Goal: Task Accomplishment & Management: Complete application form

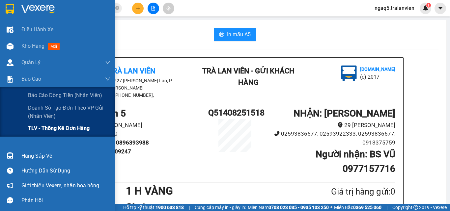
click at [71, 127] on span "TLV - Thống kê đơn hàng" at bounding box center [59, 128] width 62 height 8
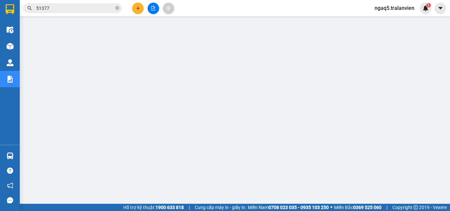
click at [138, 7] on icon "plus" at bounding box center [138, 8] width 5 height 5
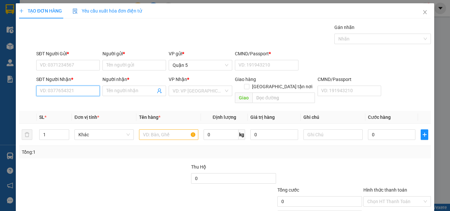
click at [75, 91] on input "SĐT Người Nhận *" at bounding box center [68, 91] width 64 height 11
click at [56, 94] on input "5878" at bounding box center [68, 91] width 64 height 11
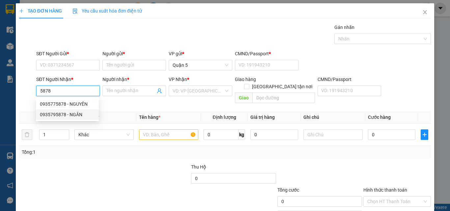
click at [75, 112] on div "0935795878 - NGÂN" at bounding box center [67, 114] width 55 height 7
type input "0935795878"
type input "NGÂN"
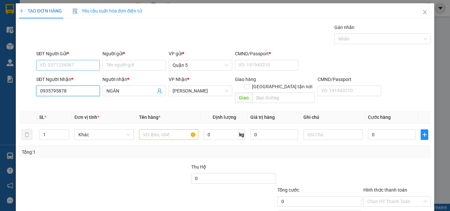
type input "0935795878"
click at [70, 68] on input "SĐT Người Gửi *" at bounding box center [68, 65] width 64 height 11
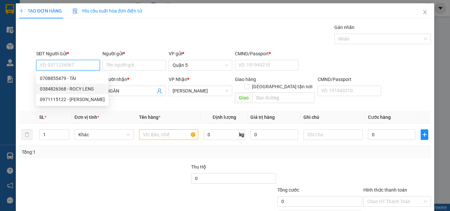
click at [83, 89] on div "0384826368 - ROCY LENS" at bounding box center [72, 88] width 65 height 7
type input "0384826368"
type input "ROCY LENS"
type input "056193006287"
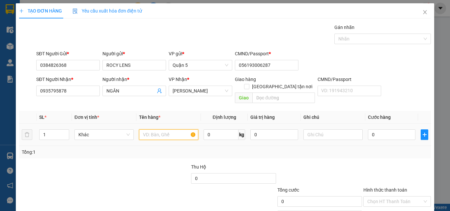
click at [147, 130] on input "text" at bounding box center [168, 135] width 59 height 11
type input "1 H VÀNG"
click at [381, 130] on input "0" at bounding box center [391, 135] width 47 height 11
type input "2"
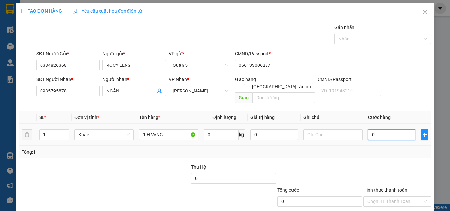
type input "2"
type input "25"
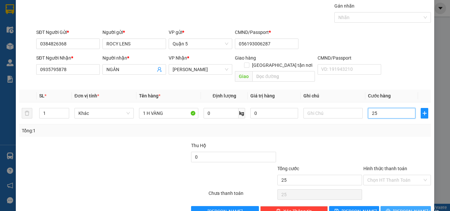
scroll to position [33, 0]
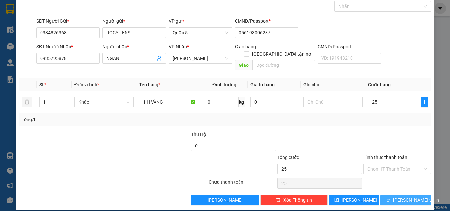
type input "25.000"
click at [390, 195] on button "[PERSON_NAME] và In" at bounding box center [406, 200] width 50 height 11
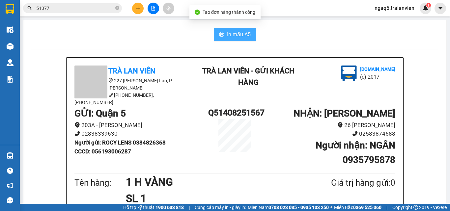
click at [235, 34] on span "In mẫu A5" at bounding box center [239, 34] width 24 height 8
click at [72, 31] on div "In mẫu A5" at bounding box center [234, 34] width 407 height 13
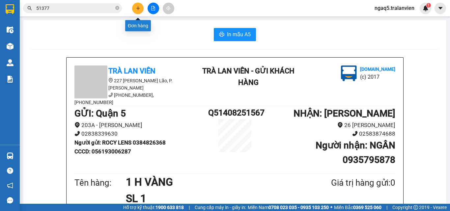
click at [141, 9] on button at bounding box center [138, 9] width 12 height 12
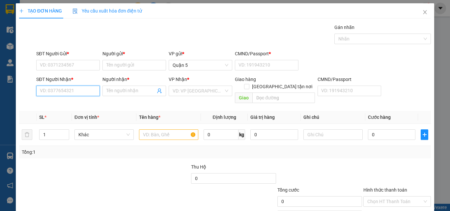
click at [54, 92] on input "SĐT Người Nhận *" at bounding box center [68, 91] width 64 height 11
click at [64, 89] on input "7788" at bounding box center [68, 91] width 64 height 11
click at [71, 106] on div "0946057788 - TUẤN" at bounding box center [67, 104] width 55 height 7
type input "0946057788"
type input "TUẤN"
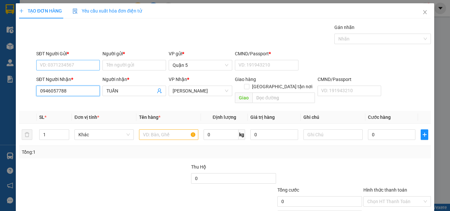
type input "0946057788"
click at [67, 67] on input "SĐT Người Gửi *" at bounding box center [68, 65] width 64 height 11
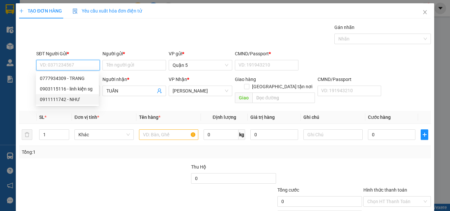
click at [78, 99] on div "0911111742 - NHƯ" at bounding box center [67, 99] width 55 height 7
type input "0911111742"
type input "NHƯ"
type input "123456789"
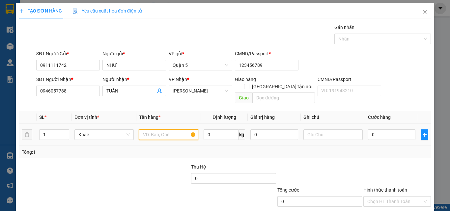
click at [143, 130] on input "text" at bounding box center [168, 135] width 59 height 11
type input "1 C VÀNG"
click at [383, 130] on input "0" at bounding box center [391, 135] width 47 height 11
type input "3"
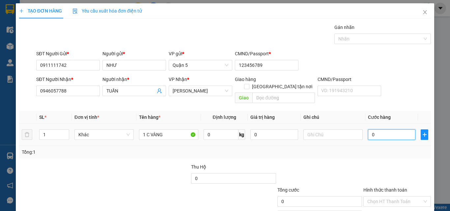
type input "3"
type input "30"
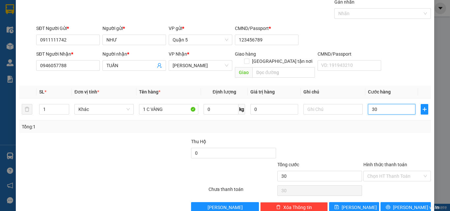
scroll to position [33, 0]
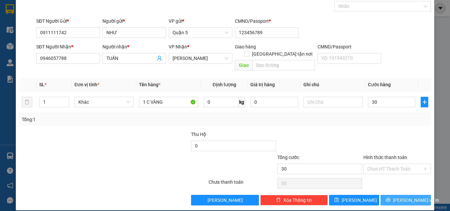
type input "30.000"
click at [393, 195] on button "[PERSON_NAME] và In" at bounding box center [406, 200] width 50 height 11
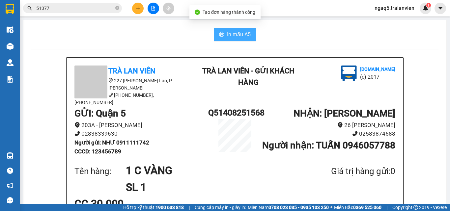
click at [240, 35] on span "In mẫu A5" at bounding box center [239, 34] width 24 height 8
drag, startPoint x: 83, startPoint y: 21, endPoint x: 102, endPoint y: 9, distance: 22.2
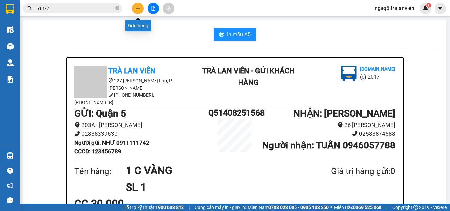
click at [134, 10] on button at bounding box center [138, 9] width 12 height 12
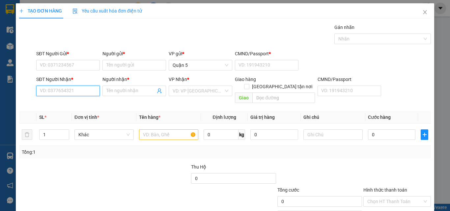
click at [52, 93] on input "SĐT Người Nhận *" at bounding box center [68, 91] width 64 height 11
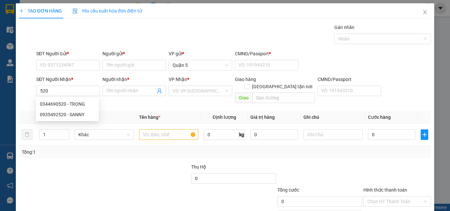
click at [51, 97] on div "SĐT Người Nhận * 520" at bounding box center [68, 87] width 64 height 23
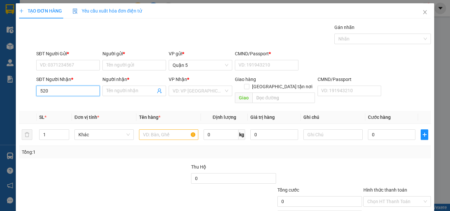
click at [72, 94] on input "520" at bounding box center [68, 91] width 64 height 11
click at [75, 116] on div "0935492520 - SANNY" at bounding box center [67, 114] width 55 height 7
type input "0935492520"
type input "SANNY"
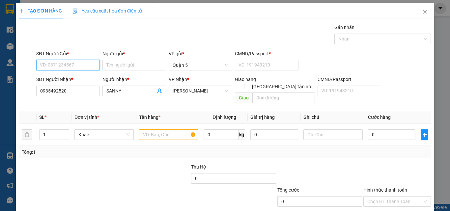
click at [61, 67] on input "SĐT Người Gửi *" at bounding box center [68, 65] width 64 height 11
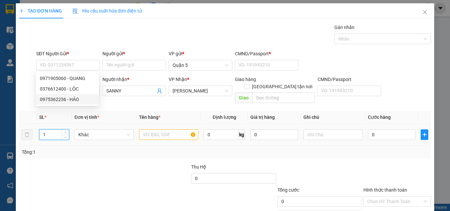
click at [44, 130] on input "1" at bounding box center [54, 135] width 29 height 10
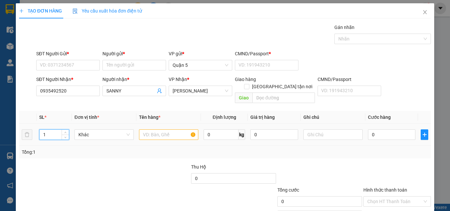
click at [47, 130] on input "1" at bounding box center [54, 135] width 29 height 10
type input "2"
click at [65, 69] on input "SĐT Người Gửi *" at bounding box center [68, 65] width 64 height 11
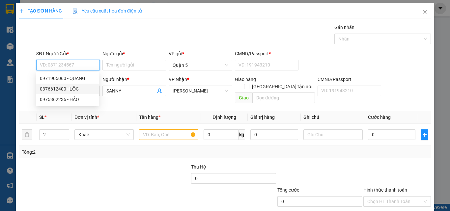
click at [64, 85] on div "0376612400 - LỘC" at bounding box center [67, 89] width 63 height 11
type input "0376612400"
type input "LỘC"
type input "1"
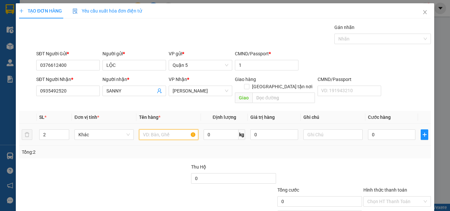
drag, startPoint x: 146, startPoint y: 131, endPoint x: 272, endPoint y: 52, distance: 148.6
click at [149, 130] on input "text" at bounding box center [168, 135] width 59 height 11
type input "2 K TC"
click at [377, 130] on input "0" at bounding box center [391, 135] width 47 height 11
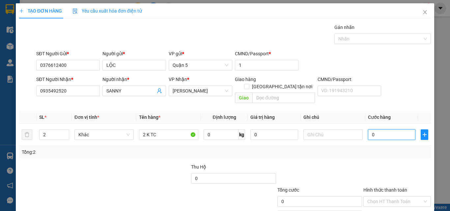
type input "1"
type input "10"
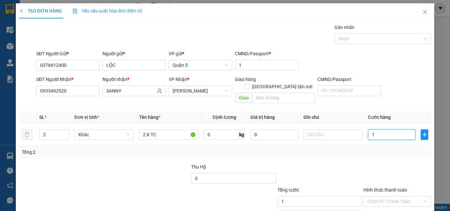
type input "10"
type input "100"
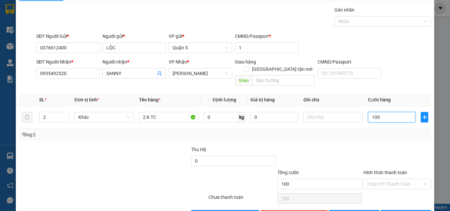
scroll to position [33, 0]
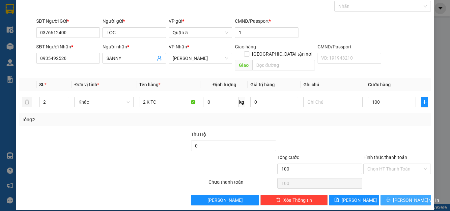
type input "100.000"
click at [398, 197] on span "[PERSON_NAME] và In" at bounding box center [416, 200] width 46 height 7
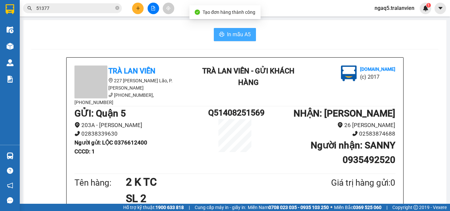
click at [227, 34] on span "In mẫu A5" at bounding box center [239, 34] width 24 height 8
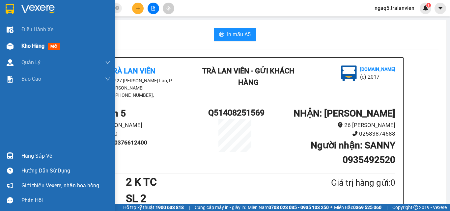
click at [54, 43] on div "Kho hàng mới" at bounding box center [41, 46] width 41 height 8
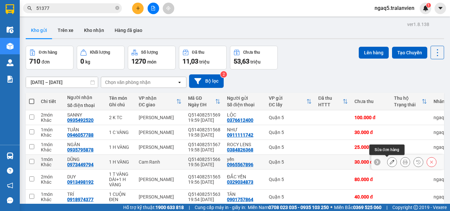
click at [388, 163] on button at bounding box center [392, 163] width 9 height 12
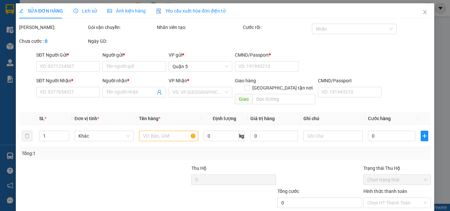
type input "0965567896"
type input "yến"
type input "1"
type input "0973449794"
type input "DŨNG"
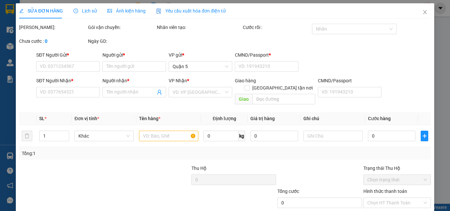
type input "30.000"
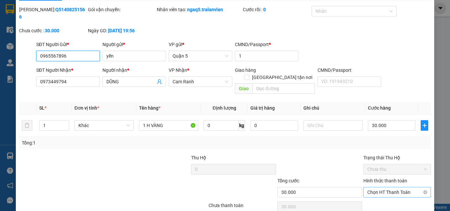
scroll to position [34, 0]
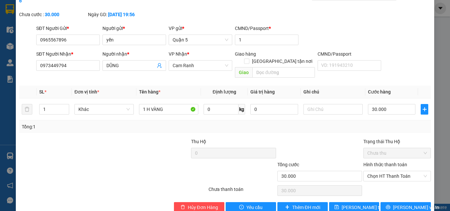
click at [386, 162] on label "Hình thức thanh toán" at bounding box center [386, 164] width 44 height 5
click at [386, 171] on input "Hình thức thanh toán" at bounding box center [394, 176] width 55 height 10
click at [377, 178] on div "Tại văn phòng" at bounding box center [393, 174] width 59 height 7
type input "0"
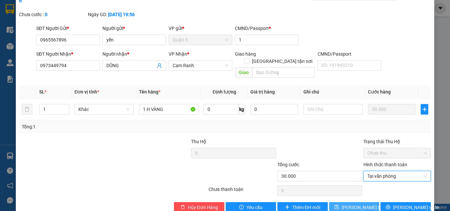
click at [340, 202] on button "[PERSON_NAME] thay đổi" at bounding box center [354, 207] width 50 height 11
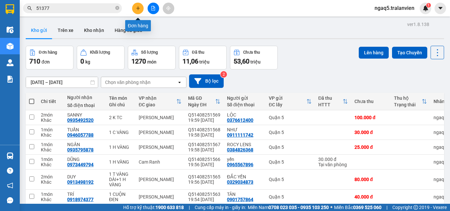
click at [139, 7] on icon "plus" at bounding box center [138, 8] width 5 height 5
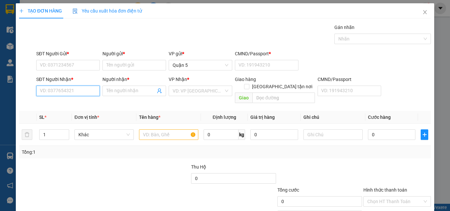
click at [91, 89] on input "SĐT Người Nhận *" at bounding box center [68, 91] width 64 height 11
click at [60, 91] on input "611" at bounding box center [68, 91] width 64 height 11
click at [65, 102] on div "0907000611 - TDP" at bounding box center [67, 104] width 55 height 7
type input "0907000611"
type input "TDP"
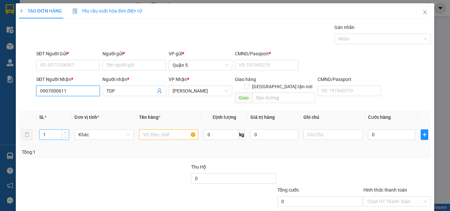
type input "0907000611"
click at [46, 130] on input "1" at bounding box center [54, 135] width 29 height 10
type input "5"
click at [150, 130] on input "text" at bounding box center [168, 135] width 59 height 11
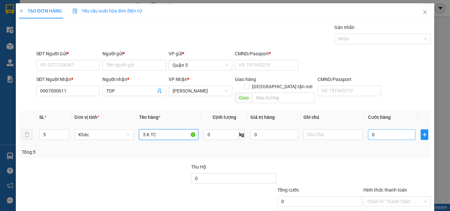
type input "5 K TC"
click at [386, 131] on input "0" at bounding box center [391, 135] width 47 height 11
type input "2"
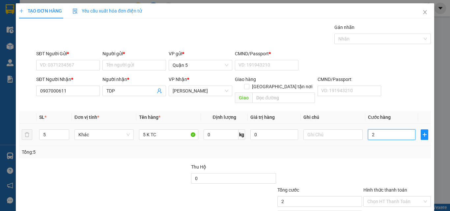
type input "22"
type input "225"
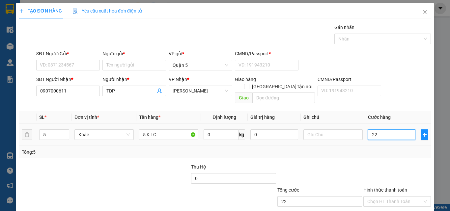
type input "225"
type input "225.000"
click at [48, 60] on div "SĐT Người Gửi *" at bounding box center [68, 55] width 64 height 10
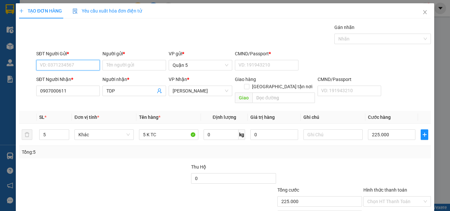
click at [49, 61] on input "SĐT Người Gửi *" at bounding box center [68, 65] width 64 height 11
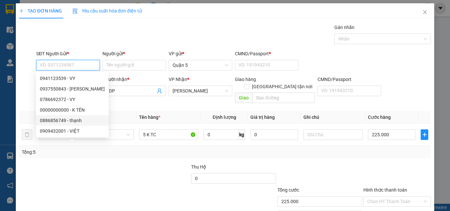
click at [82, 118] on div "0886856749 - thạnh" at bounding box center [72, 120] width 65 height 7
type input "0886856749"
type input "thạnh"
type input "1"
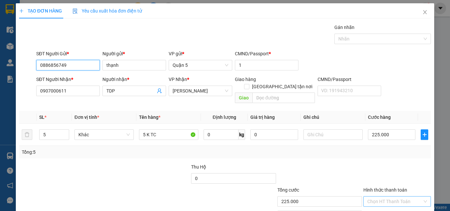
scroll to position [33, 0]
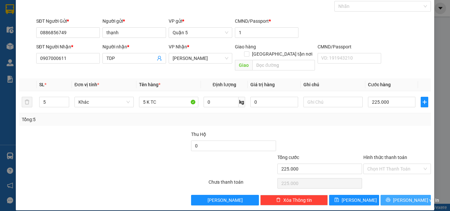
click at [404, 197] on span "[PERSON_NAME] và In" at bounding box center [416, 200] width 46 height 7
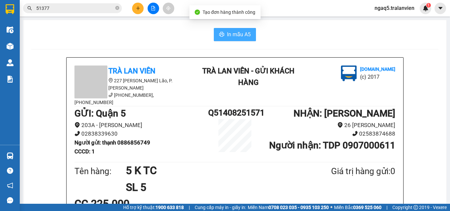
click at [234, 33] on span "In mẫu A5" at bounding box center [239, 34] width 24 height 8
drag, startPoint x: 70, startPoint y: 40, endPoint x: 82, endPoint y: 28, distance: 17.0
click at [70, 39] on div "In mẫu A5" at bounding box center [234, 34] width 407 height 13
click at [133, 9] on button at bounding box center [138, 9] width 12 height 12
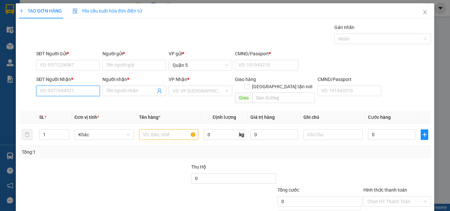
click at [56, 88] on input "SĐT Người Nhận *" at bounding box center [68, 91] width 64 height 11
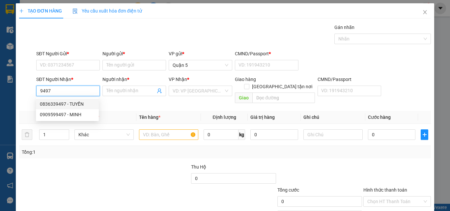
click at [76, 102] on div "0836339497 - TUYỀN" at bounding box center [67, 104] width 55 height 7
type input "0836339497"
type input "TUYỀN"
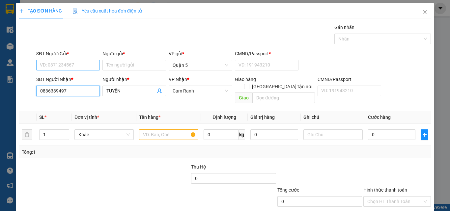
type input "0836339497"
click at [62, 67] on input "SĐT Người Gửi *" at bounding box center [68, 65] width 64 height 11
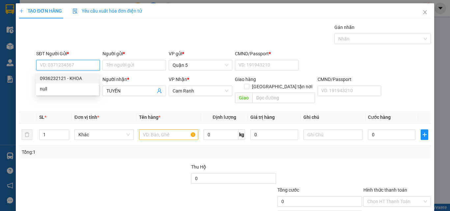
click at [69, 76] on div "0936232121 - KHOA" at bounding box center [67, 78] width 55 height 7
type input "0936232121"
type input "KHOA"
type input "083086002736"
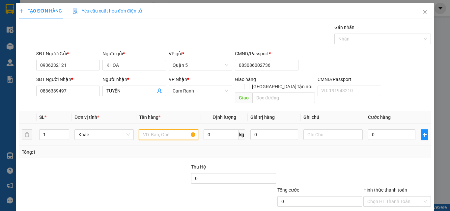
click at [150, 130] on input "text" at bounding box center [168, 135] width 59 height 11
type input "1 HỒ SƠ"
click at [383, 130] on input "0" at bounding box center [391, 135] width 47 height 11
type input "2"
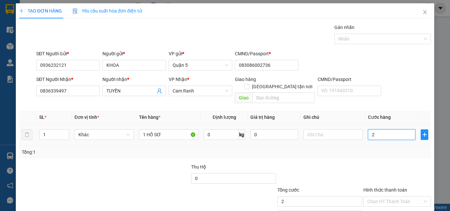
type input "2"
type input "25"
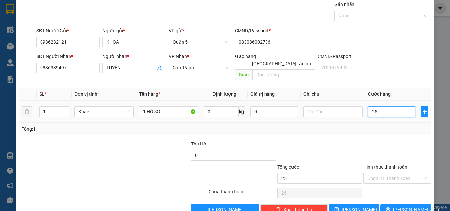
scroll to position [33, 0]
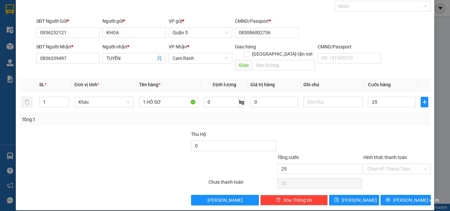
type input "25.000"
click at [380, 155] on label "Hình thức thanh toán" at bounding box center [386, 157] width 44 height 5
click at [380, 164] on input "Hình thức thanh toán" at bounding box center [394, 169] width 55 height 10
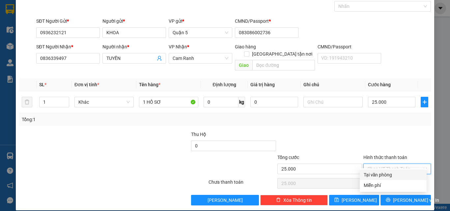
click at [384, 173] on div "Tại văn phòng" at bounding box center [393, 174] width 59 height 7
type input "0"
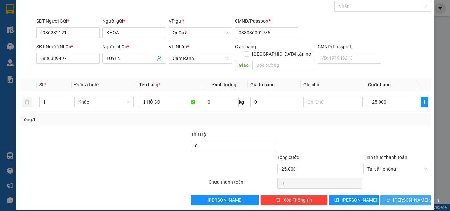
click at [391, 195] on button "[PERSON_NAME] và In" at bounding box center [406, 200] width 50 height 11
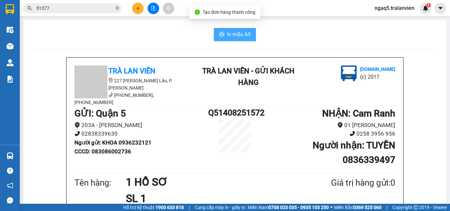
click at [222, 37] on button "In mẫu A5" at bounding box center [235, 34] width 42 height 13
click at [129, 40] on div "In mẫu A5" at bounding box center [234, 34] width 407 height 13
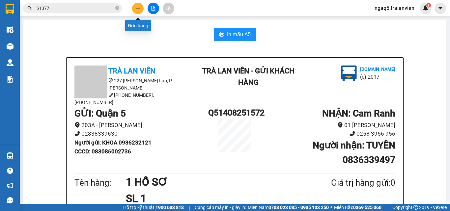
click at [135, 11] on button at bounding box center [138, 9] width 12 height 12
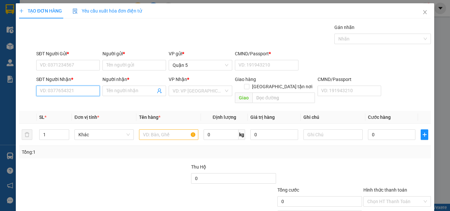
click at [68, 95] on input "SĐT Người Nhận *" at bounding box center [68, 91] width 64 height 11
click at [69, 91] on input "3899" at bounding box center [68, 91] width 64 height 11
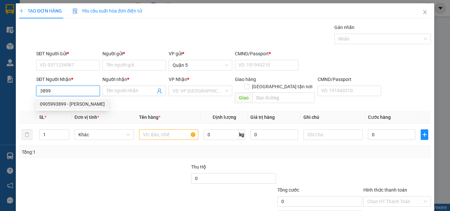
click at [75, 103] on div "0905993899 - [PERSON_NAME]" at bounding box center [72, 104] width 65 height 7
type input "0905993899"
type input "MINH"
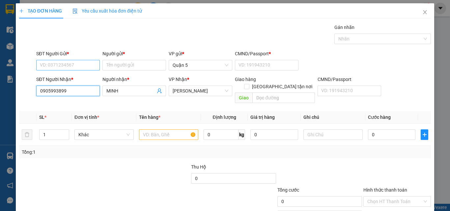
type input "0905993899"
click at [67, 66] on input "SĐT Người Gửi *" at bounding box center [68, 65] width 64 height 11
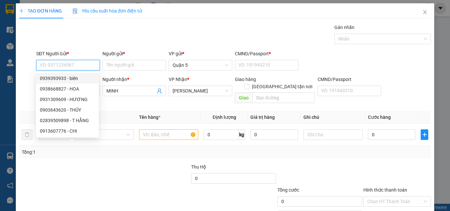
click at [72, 80] on div "0939393933 - biên" at bounding box center [67, 78] width 55 height 7
type input "0939393933"
type input "biên"
type input "096097001745"
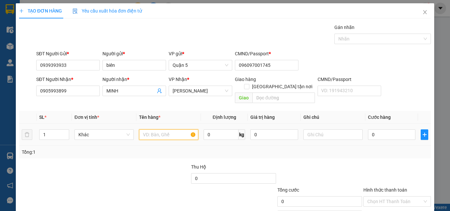
click at [159, 130] on input "text" at bounding box center [168, 135] width 59 height 11
type input "1 H VÀNG"
click at [381, 130] on input "0" at bounding box center [391, 135] width 47 height 11
type input "2"
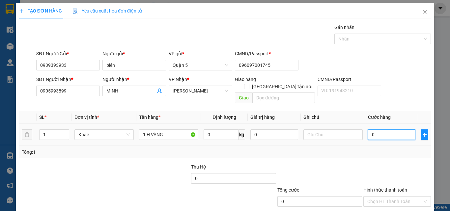
type input "2"
type input "25"
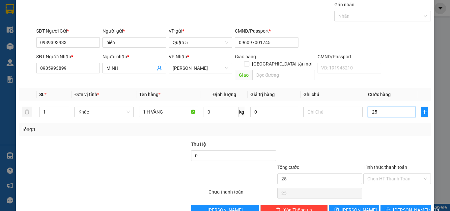
scroll to position [33, 0]
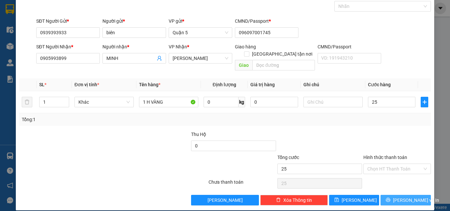
type input "25.000"
click at [400, 197] on span "[PERSON_NAME] và In" at bounding box center [416, 200] width 46 height 7
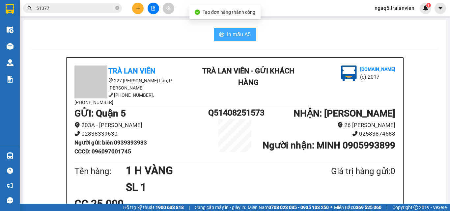
click at [231, 31] on span "In mẫu A5" at bounding box center [239, 34] width 24 height 8
click at [69, 6] on input "51377" at bounding box center [75, 8] width 78 height 7
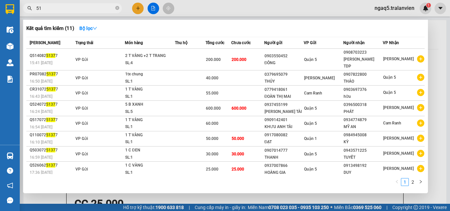
type input "5"
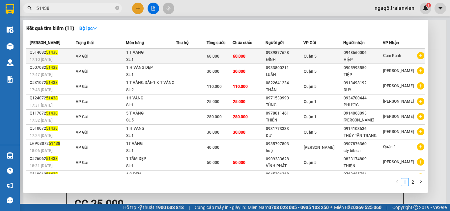
type input "51438"
click at [170, 55] on div "1 T VÀNG" at bounding box center [150, 52] width 49 height 7
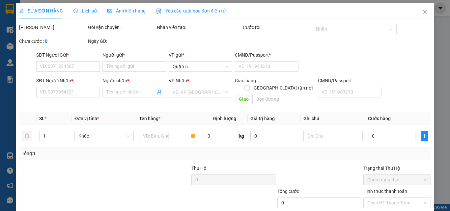
type input "0939877628"
type input "ĐÌNH"
type input "1"
type input "0948660006"
type input "HIỆP"
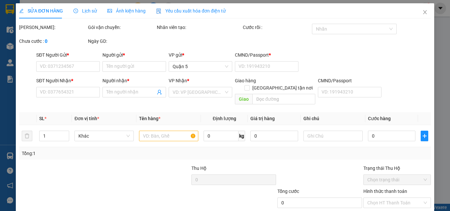
type input "60.000"
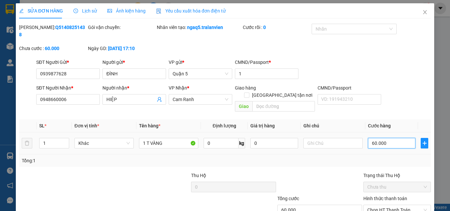
click at [393, 138] on input "60.000" at bounding box center [391, 143] width 47 height 11
type input "5"
type input "50"
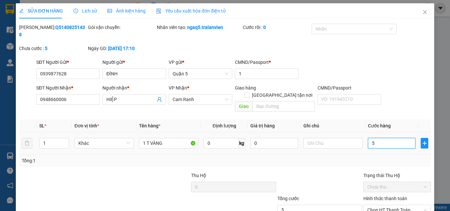
type input "50"
type input "50.000"
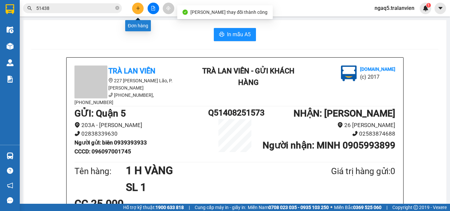
click at [137, 9] on icon "plus" at bounding box center [138, 8] width 5 height 5
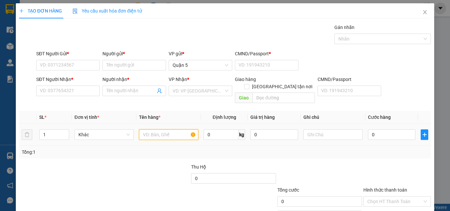
click at [159, 130] on input "text" at bounding box center [168, 135] width 59 height 11
type input "2 TẤM TRẮNG+1 T VÀNG DÀI+1 BÓ TRẮNG"
click at [51, 130] on input "1" at bounding box center [54, 135] width 29 height 10
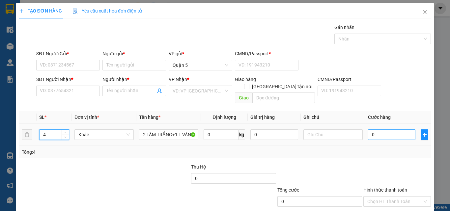
type input "4"
click at [375, 130] on input "0" at bounding box center [391, 135] width 47 height 11
type input "1"
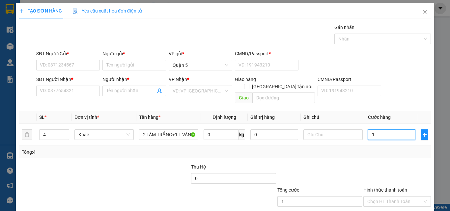
type input "10"
type input "100"
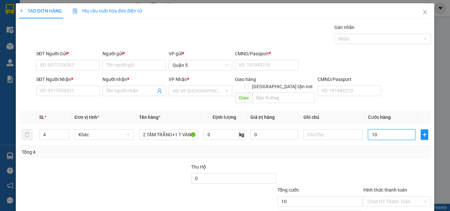
type input "100"
type input "1.000"
type input "1.000.000"
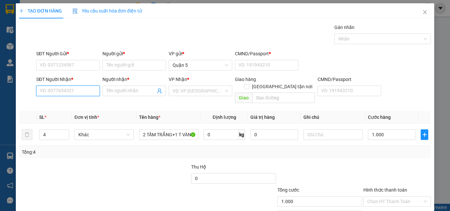
type input "1.000.000"
click at [65, 91] on input "SĐT Người Nhận *" at bounding box center [68, 91] width 64 height 11
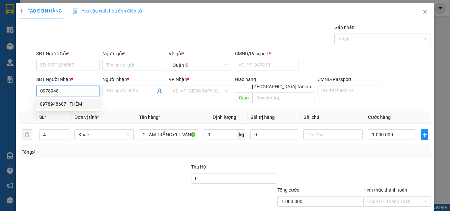
click at [65, 106] on div "0978948607 - THÊM" at bounding box center [67, 104] width 55 height 7
type input "0978948607"
type input "THÊM"
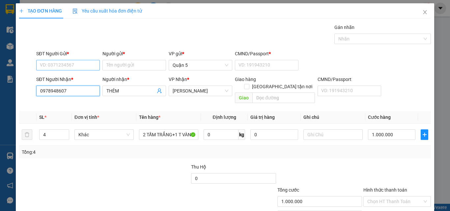
type input "0978948607"
click at [63, 63] on input "SĐT Người Gửi *" at bounding box center [68, 65] width 64 height 11
type input "0937692133"
click at [113, 72] on div "Người gửi * Tên người gửi" at bounding box center [134, 61] width 64 height 23
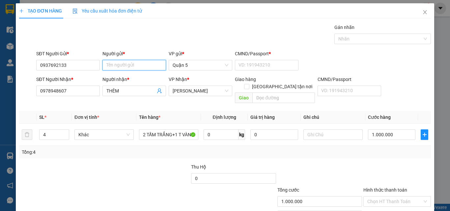
click at [115, 69] on input "Người gửi *" at bounding box center [134, 65] width 64 height 11
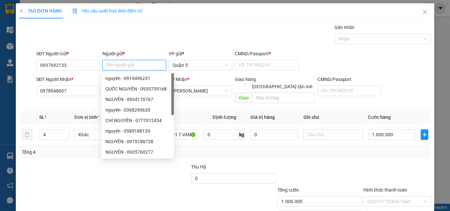
type input "D"
type input "ĐẠT"
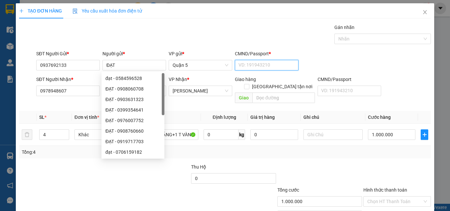
click at [282, 66] on input "CMND/Passport *" at bounding box center [267, 65] width 64 height 11
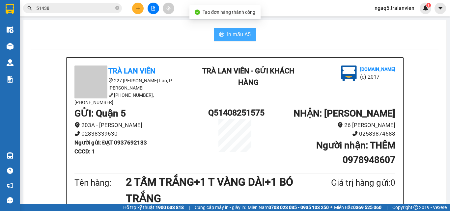
click at [236, 37] on span "In mẫu A5" at bounding box center [239, 34] width 24 height 8
click at [112, 34] on div "In mẫu A5" at bounding box center [234, 34] width 407 height 13
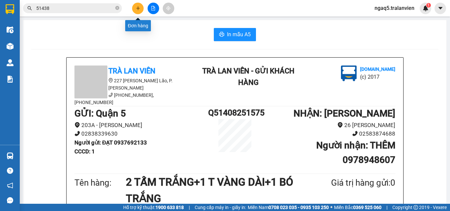
click at [136, 8] on icon "plus" at bounding box center [138, 8] width 5 height 5
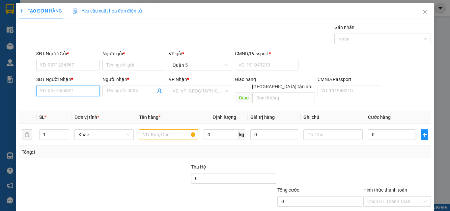
click at [62, 95] on input "SĐT Người Nhận *" at bounding box center [68, 91] width 64 height 11
click at [67, 102] on div "0902596050 - LAN ĐÍNH" at bounding box center [67, 104] width 55 height 7
type input "0902596050"
type input "LAN ĐÍNH"
type input "0902596050"
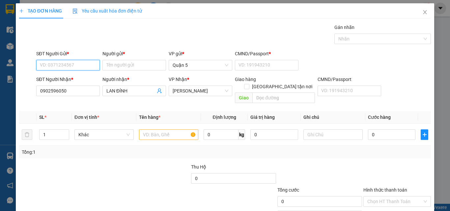
click at [81, 60] on input "SĐT Người Gửi *" at bounding box center [68, 65] width 64 height 11
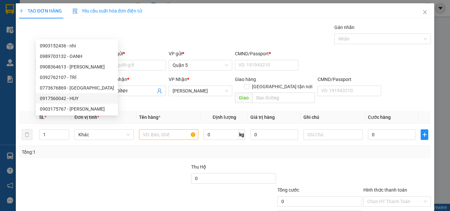
click at [74, 99] on div "0917560042 - HUY" at bounding box center [77, 98] width 74 height 7
type input "0917560042"
type input "HUY"
type input "079084015686"
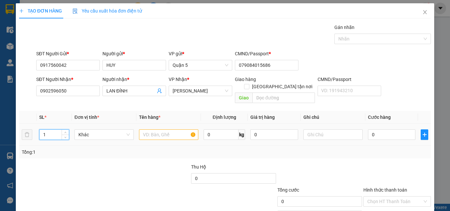
click at [46, 130] on input "1" at bounding box center [54, 135] width 29 height 10
type input "2"
click at [141, 130] on input "text" at bounding box center [168, 135] width 59 height 11
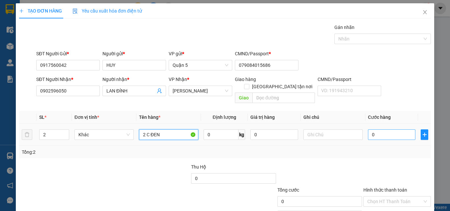
type input "2 C ĐEN"
click at [383, 130] on input "0" at bounding box center [391, 135] width 47 height 11
type input "1"
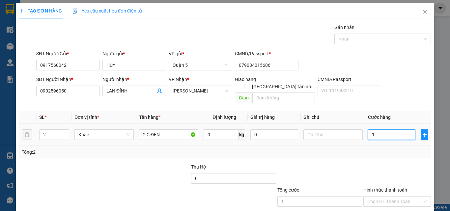
type input "10"
type input "100"
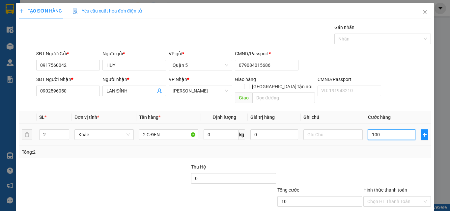
type input "100"
type input "100.000"
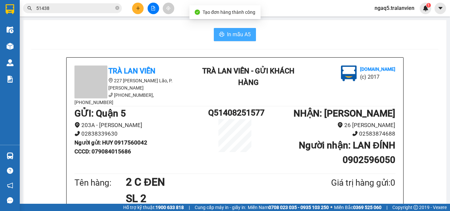
click at [234, 36] on span "In mẫu A5" at bounding box center [239, 34] width 24 height 8
drag, startPoint x: 103, startPoint y: 25, endPoint x: 125, endPoint y: 9, distance: 27.3
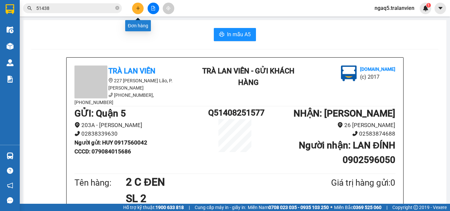
click at [138, 7] on icon "plus" at bounding box center [138, 8] width 5 height 5
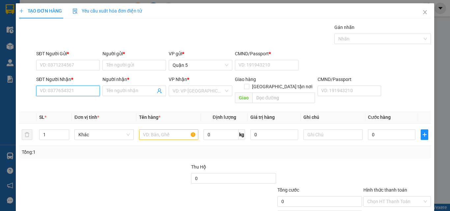
click at [59, 94] on input "SĐT Người Nhận *" at bounding box center [68, 91] width 64 height 11
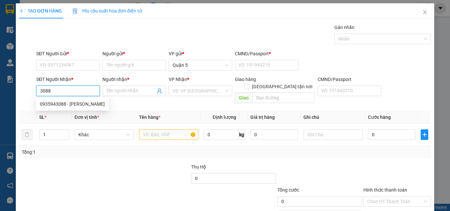
click at [59, 94] on input "3088" at bounding box center [68, 91] width 64 height 11
type input "3"
click at [76, 106] on div "0905380088 - MAI" at bounding box center [67, 104] width 55 height 7
type input "0905380088"
type input "MAI"
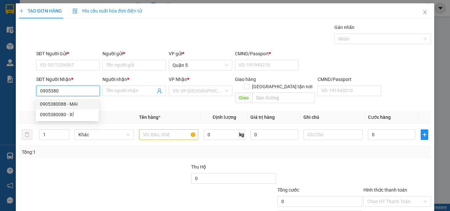
checkbox input "true"
type input "18 LY TU TRONG"
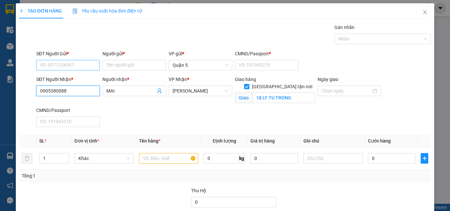
type input "0905380088"
click at [72, 61] on input "SĐT Người Gửi *" at bounding box center [68, 65] width 64 height 11
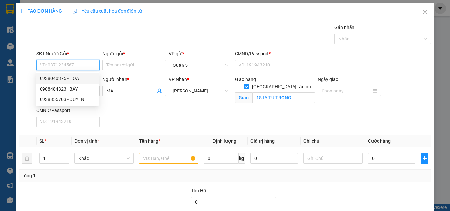
click at [73, 78] on div "0938040375 - HÒA" at bounding box center [67, 78] width 55 height 7
type input "0938040375"
type input "HÒA"
type input "1"
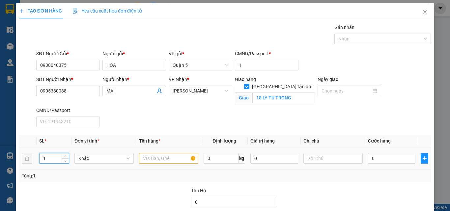
click at [46, 162] on input "1" at bounding box center [54, 159] width 29 height 10
type input "2"
click at [161, 156] on input "text" at bounding box center [168, 158] width 59 height 11
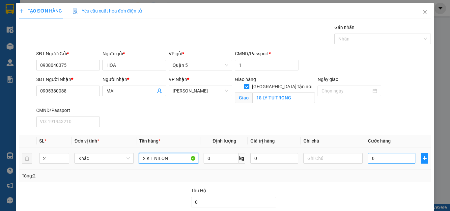
type input "2 K T NILON"
click at [381, 161] on input "0" at bounding box center [391, 158] width 47 height 11
type input "1"
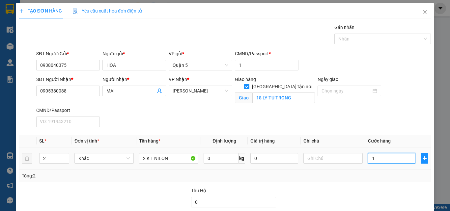
type input "16"
click at [383, 211] on label "Hình thức thanh toán" at bounding box center [386, 213] width 44 height 5
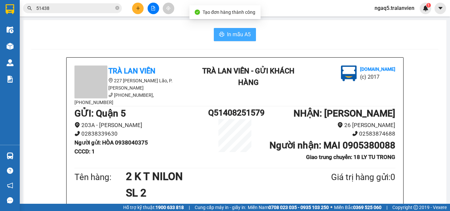
click at [227, 37] on span "In mẫu A5" at bounding box center [239, 34] width 24 height 8
click at [67, 40] on div "In mẫu A5" at bounding box center [234, 34] width 407 height 13
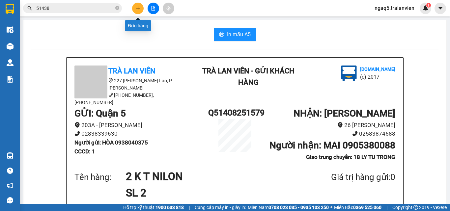
click at [136, 7] on icon "plus" at bounding box center [138, 8] width 5 height 5
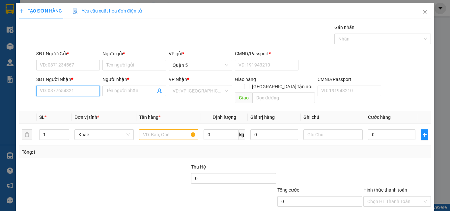
click at [63, 89] on input "SĐT Người Nhận *" at bounding box center [68, 91] width 64 height 11
click at [77, 103] on div "0935073086 - NƯƠNG" at bounding box center [67, 104] width 55 height 7
type input "0935073086"
type input "NƯƠNG"
checkbox input "true"
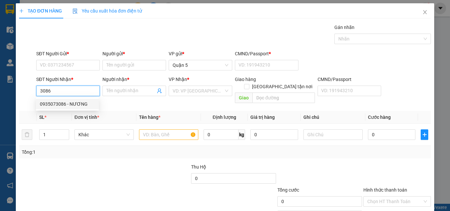
type input "96 [PERSON_NAME]"
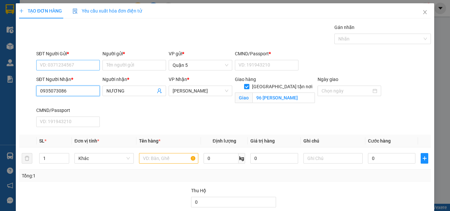
type input "0935073086"
click at [59, 65] on input "SĐT Người Gửi *" at bounding box center [68, 65] width 64 height 11
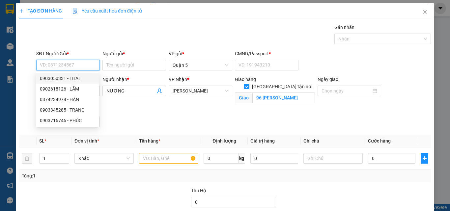
click at [73, 79] on div "0903050331 - THÁI" at bounding box center [67, 78] width 55 height 7
type input "0903050331"
type input "THÁI"
type input "082085006787"
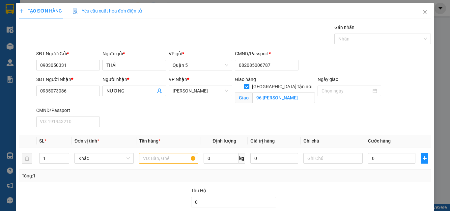
click at [289, 96] on div "Giao 96 [PERSON_NAME]" at bounding box center [275, 98] width 80 height 11
click at [291, 93] on input "96 [PERSON_NAME]" at bounding box center [283, 98] width 63 height 11
type input "205 [PERSON_NAME]"
click at [392, 161] on input "0" at bounding box center [391, 158] width 47 height 11
type input "1"
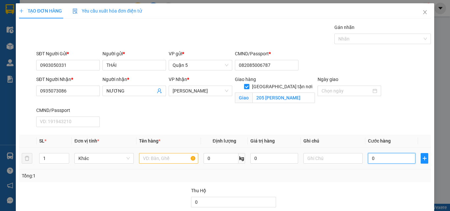
type input "1"
click at [50, 159] on input "1" at bounding box center [54, 159] width 29 height 10
click at [158, 159] on input "text" at bounding box center [168, 158] width 59 height 11
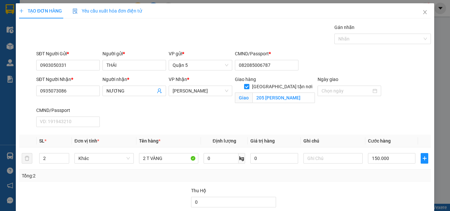
click at [384, 211] on label "Hình thức thanh toán" at bounding box center [386, 213] width 44 height 5
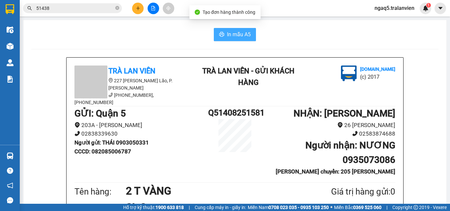
click at [240, 35] on span "In mẫu A5" at bounding box center [239, 34] width 24 height 8
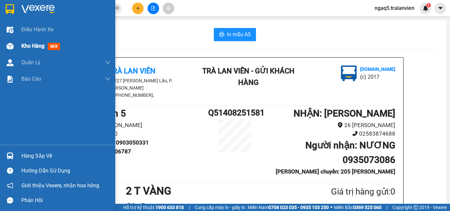
click at [57, 46] on span "mới" at bounding box center [54, 46] width 12 height 7
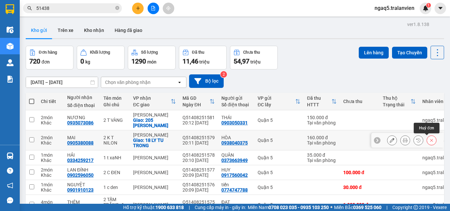
click at [429, 141] on icon at bounding box center [431, 140] width 5 height 5
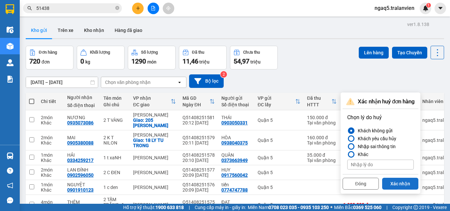
click at [399, 183] on button "Xác nhận" at bounding box center [400, 184] width 36 height 12
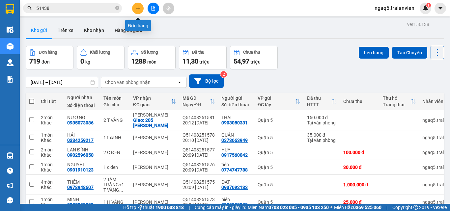
click at [137, 10] on icon "plus" at bounding box center [138, 8] width 5 height 5
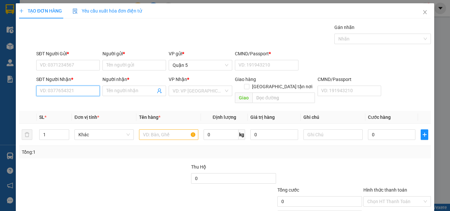
click at [59, 92] on input "SĐT Người Nhận *" at bounding box center [68, 91] width 64 height 11
click at [68, 94] on input "0088" at bounding box center [68, 91] width 64 height 11
click at [72, 104] on div "0905380088 - MAI" at bounding box center [67, 104] width 55 height 7
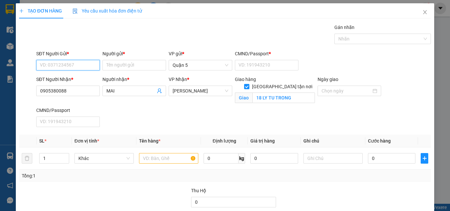
click at [72, 64] on input "SĐT Người Gửi *" at bounding box center [68, 65] width 64 height 11
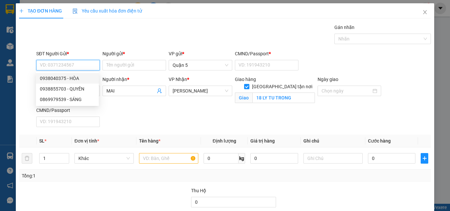
click at [72, 76] on div "0938040375 - HÒA" at bounding box center [67, 78] width 55 height 7
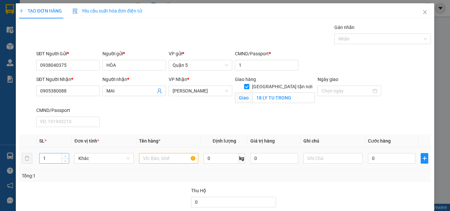
click at [53, 161] on input "1" at bounding box center [54, 159] width 29 height 10
